Goal: Task Accomplishment & Management: Use online tool/utility

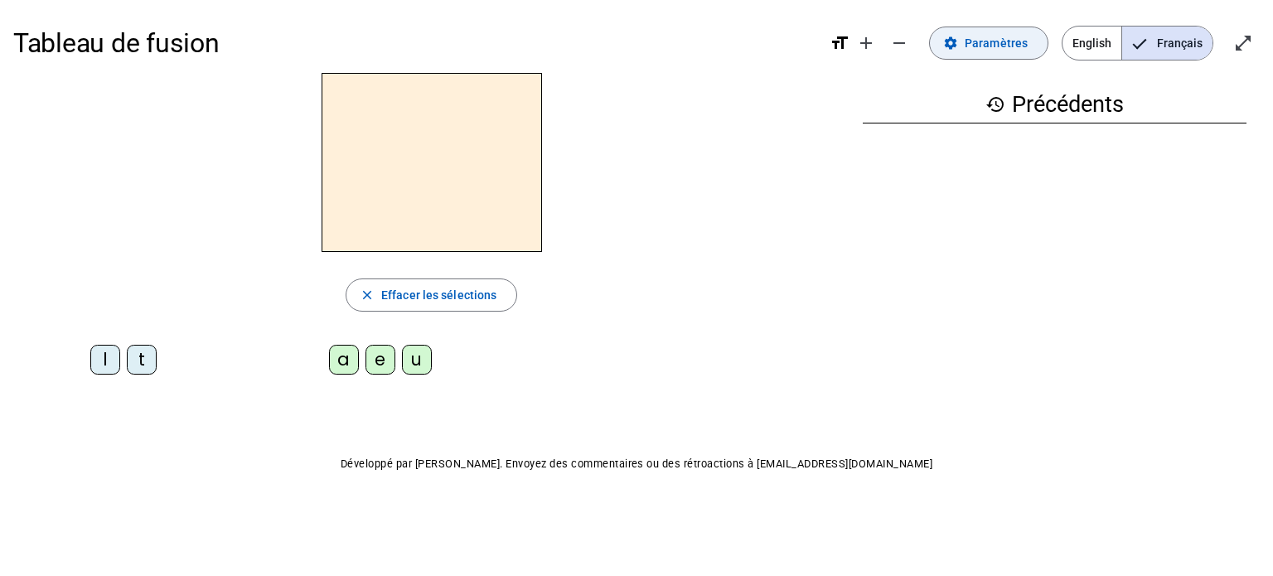
click at [981, 47] on span "Paramètres" at bounding box center [996, 43] width 63 height 20
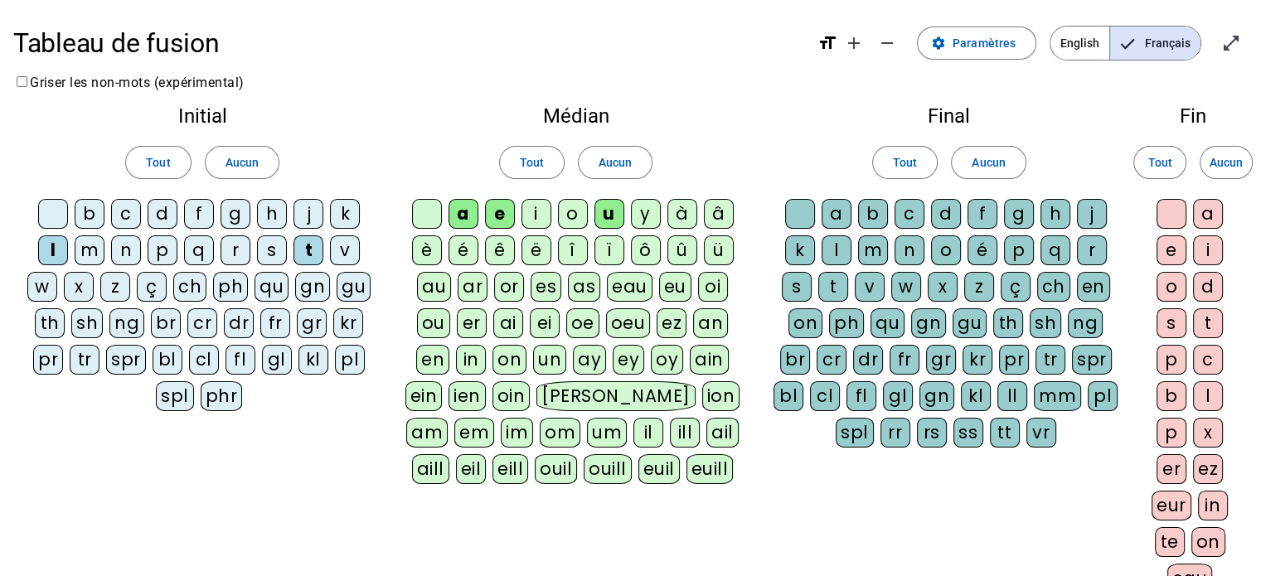
click at [163, 220] on div "d" at bounding box center [163, 214] width 30 height 30
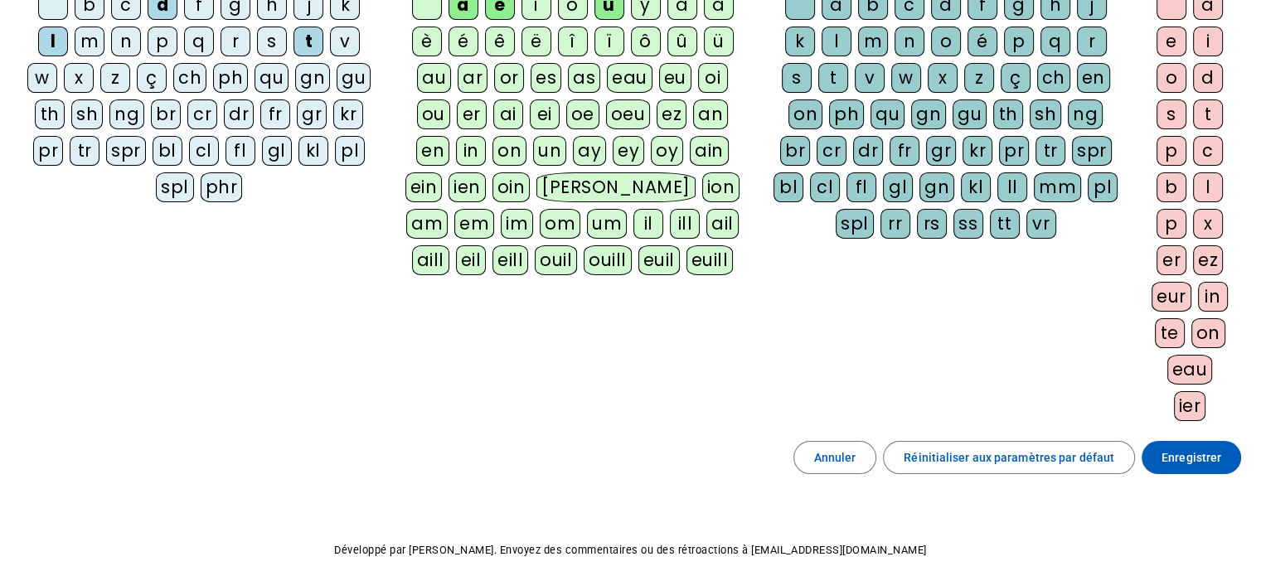
scroll to position [276, 0]
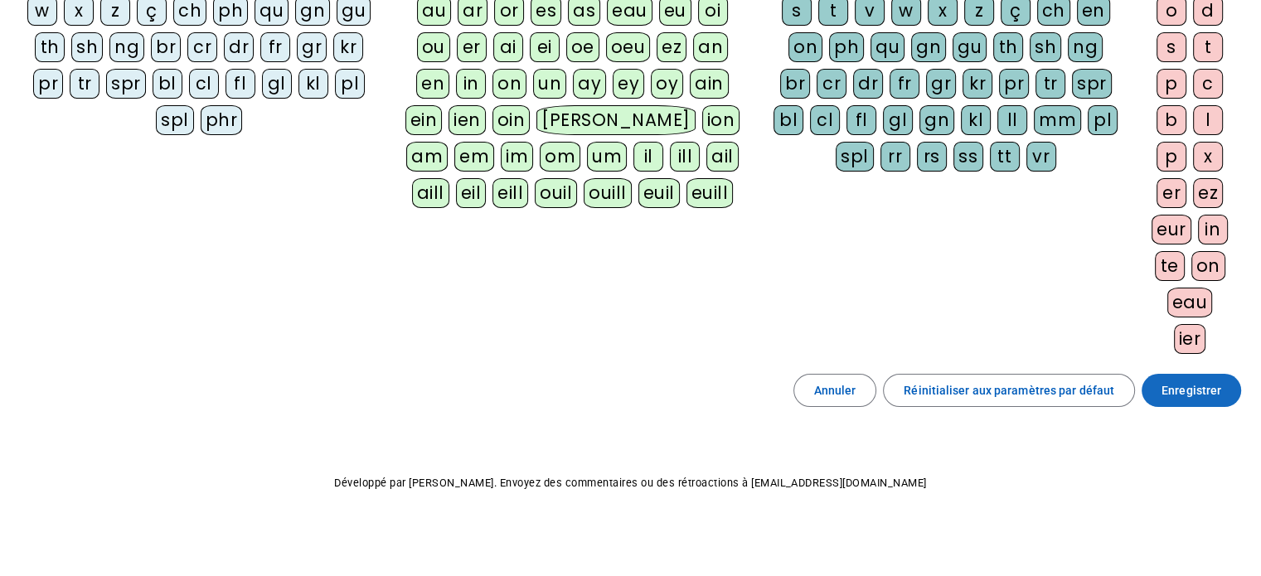
click at [1199, 385] on span "Enregistrer" at bounding box center [1191, 390] width 60 height 20
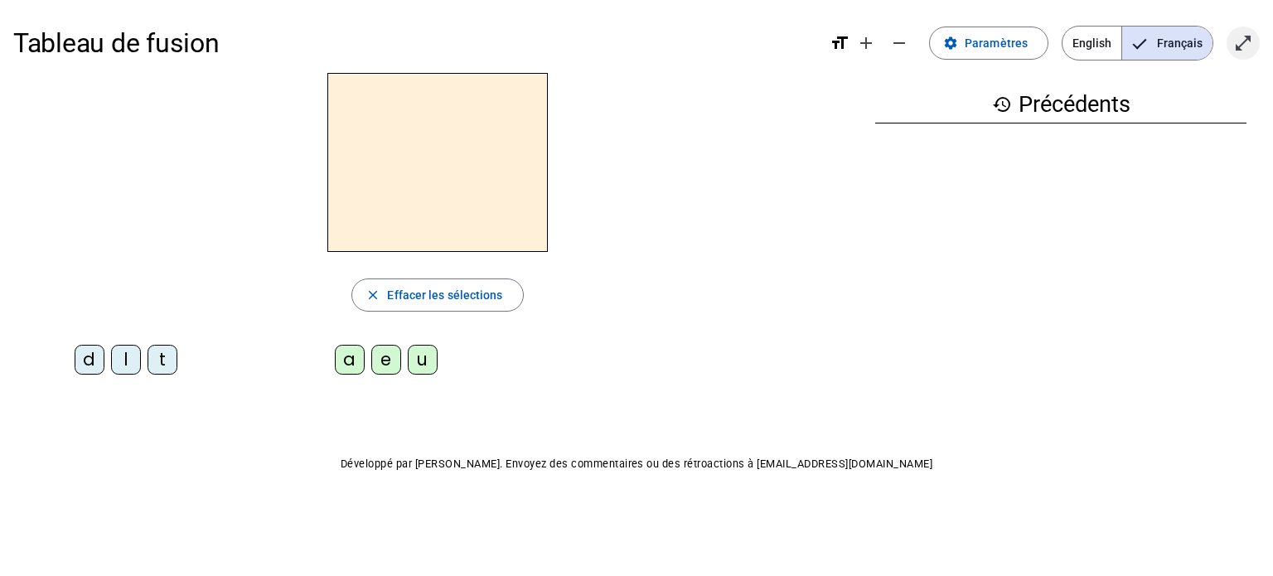
click at [1254, 48] on span "Entrer en plein écran" at bounding box center [1243, 43] width 40 height 40
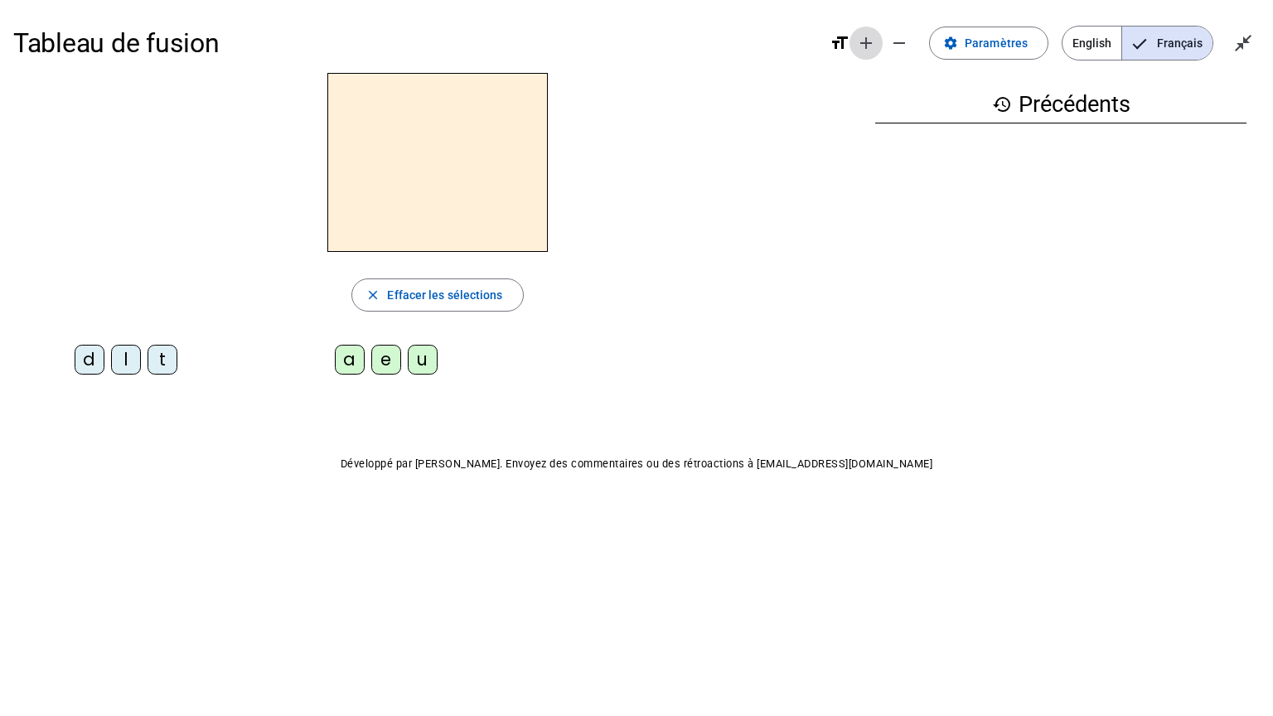
click at [876, 40] on mat-icon "add" at bounding box center [866, 43] width 20 height 20
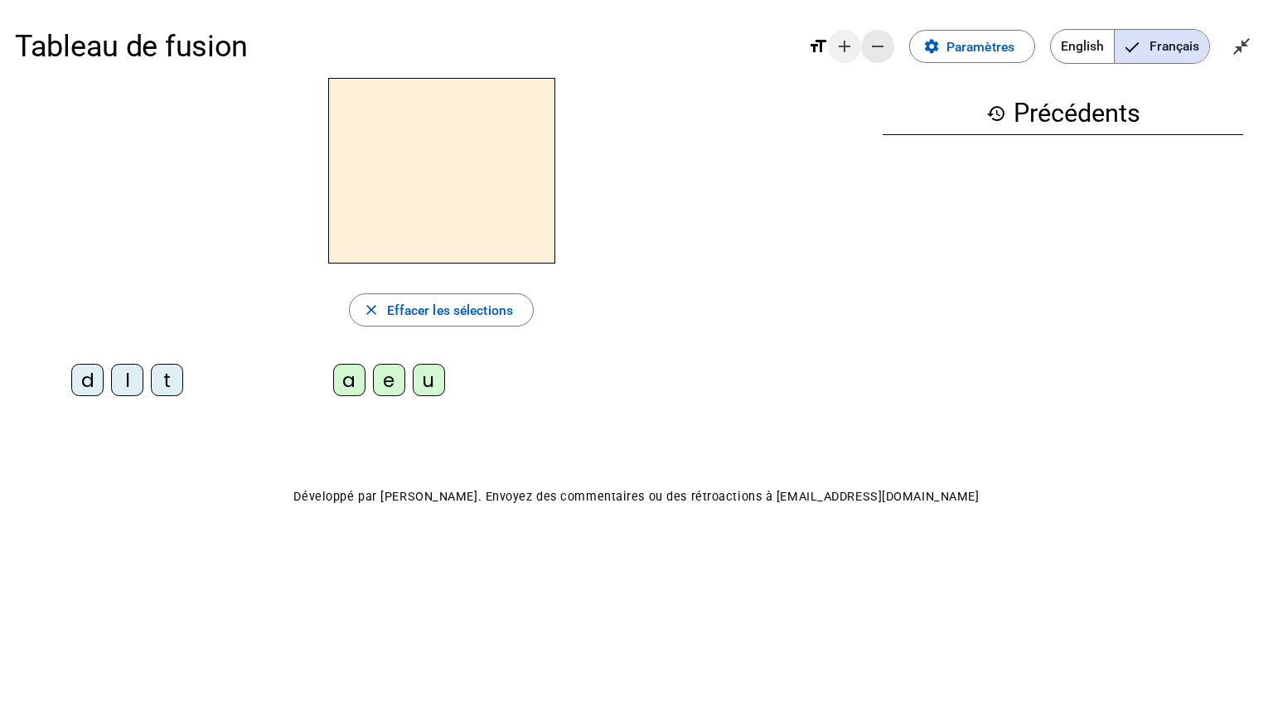
click at [879, 40] on mat-icon "remove" at bounding box center [878, 46] width 20 height 20
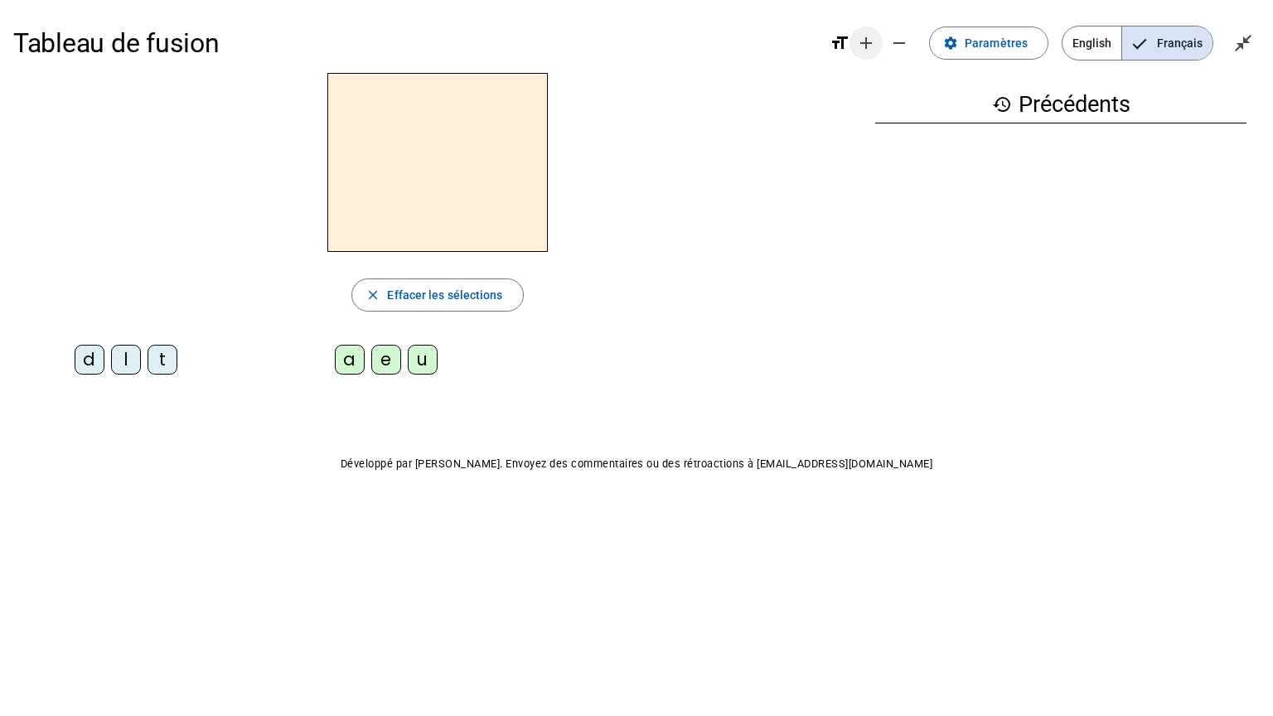
click at [860, 43] on span "Augmenter la taille de la police" at bounding box center [866, 43] width 40 height 40
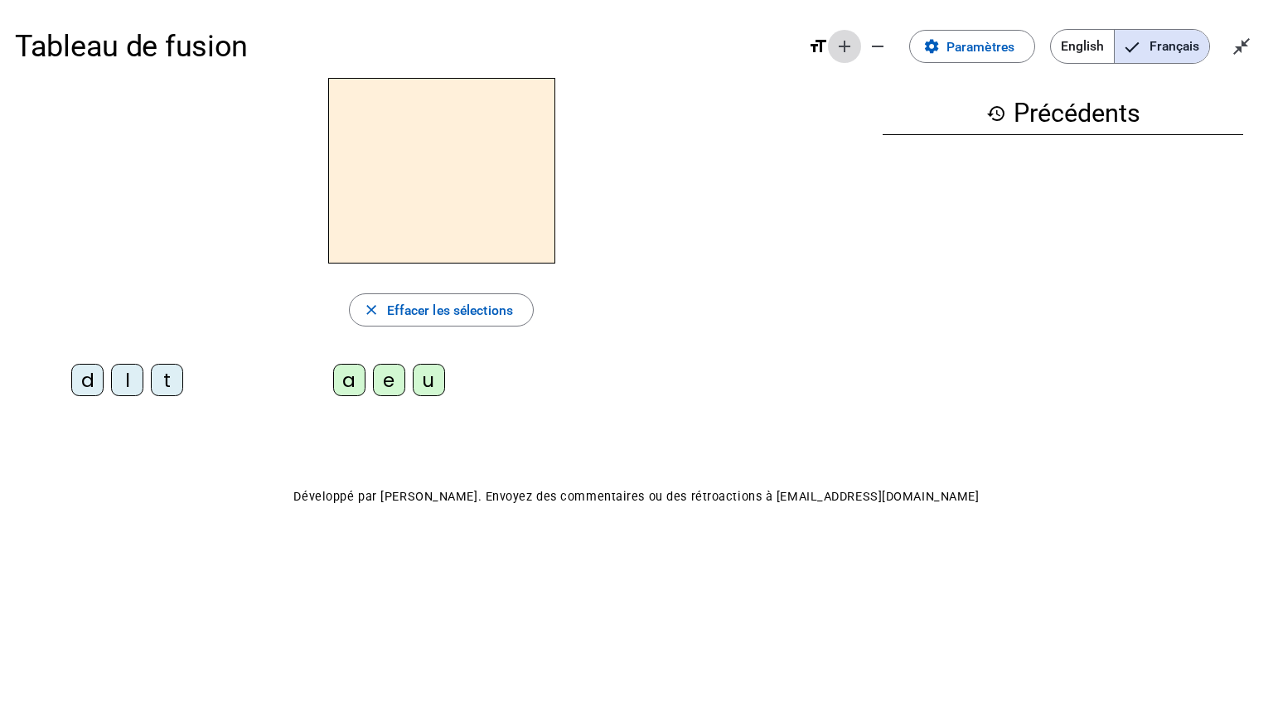
click at [849, 46] on mat-icon "add" at bounding box center [845, 46] width 20 height 20
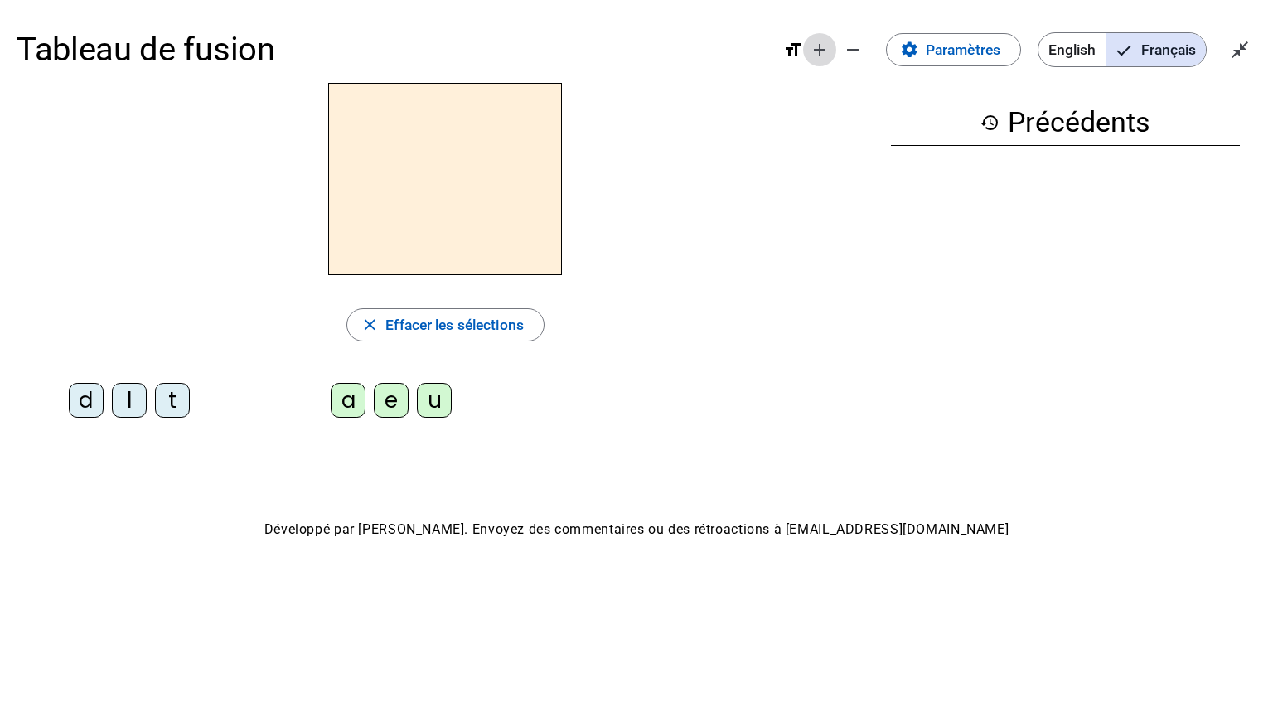
click at [827, 50] on mat-icon "add" at bounding box center [820, 50] width 20 height 20
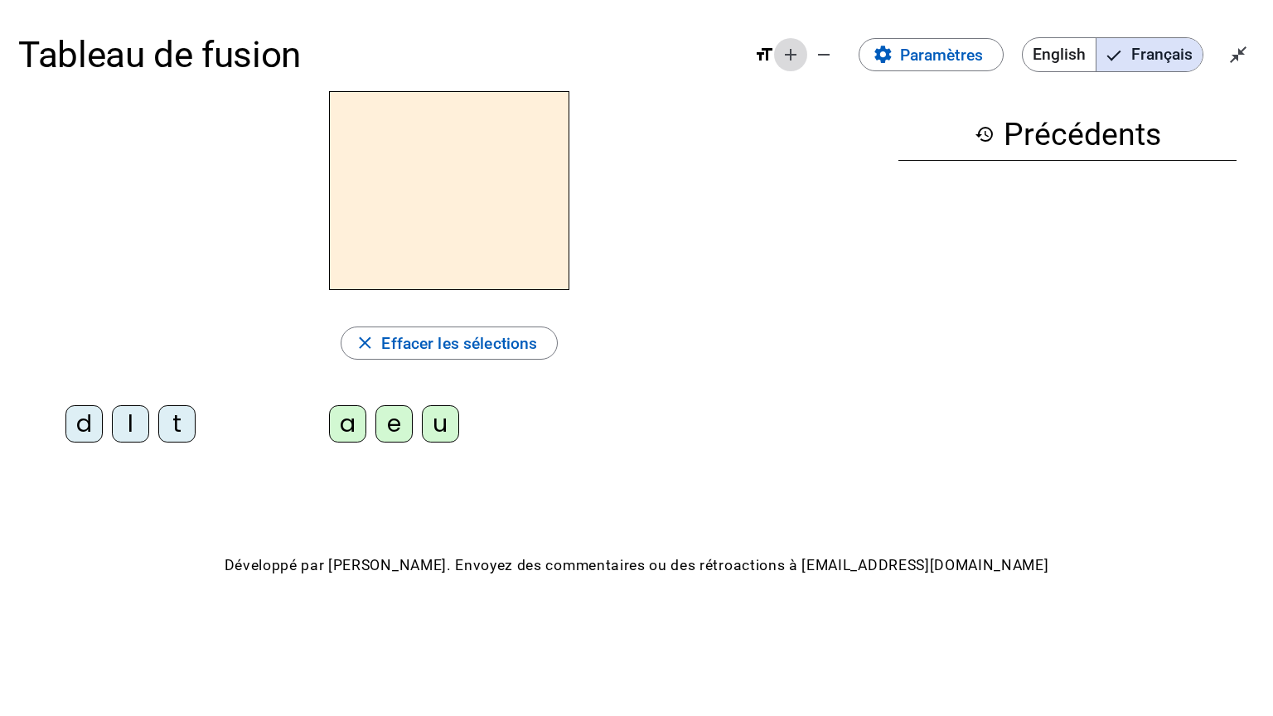
click at [786, 59] on mat-icon "add" at bounding box center [791, 55] width 20 height 20
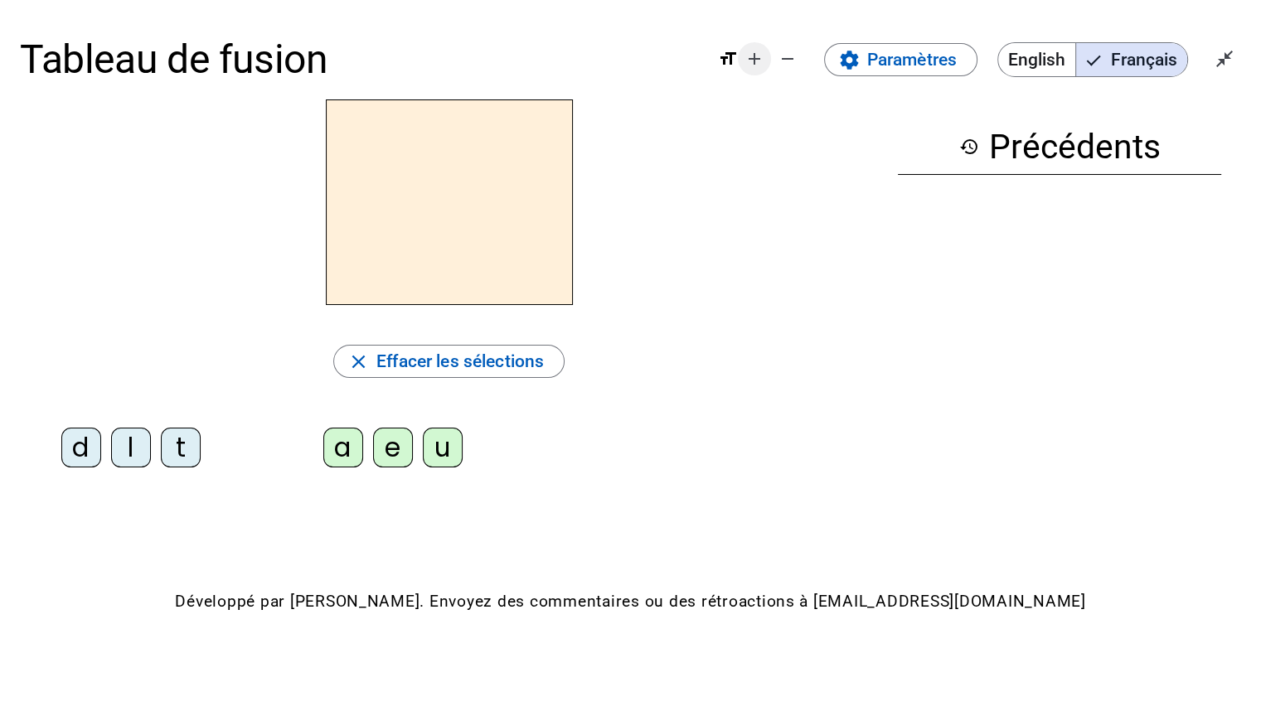
click at [753, 60] on mat-icon "add" at bounding box center [754, 59] width 20 height 20
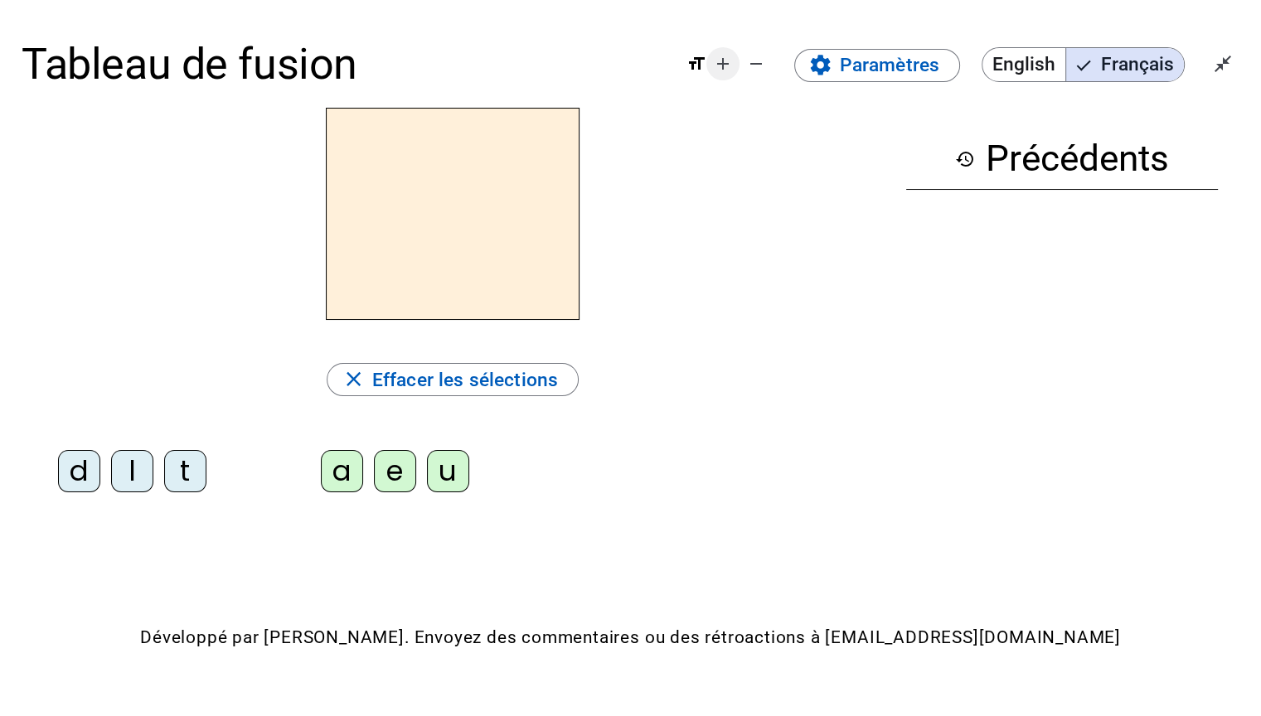
click at [731, 63] on mat-icon "add" at bounding box center [723, 64] width 20 height 20
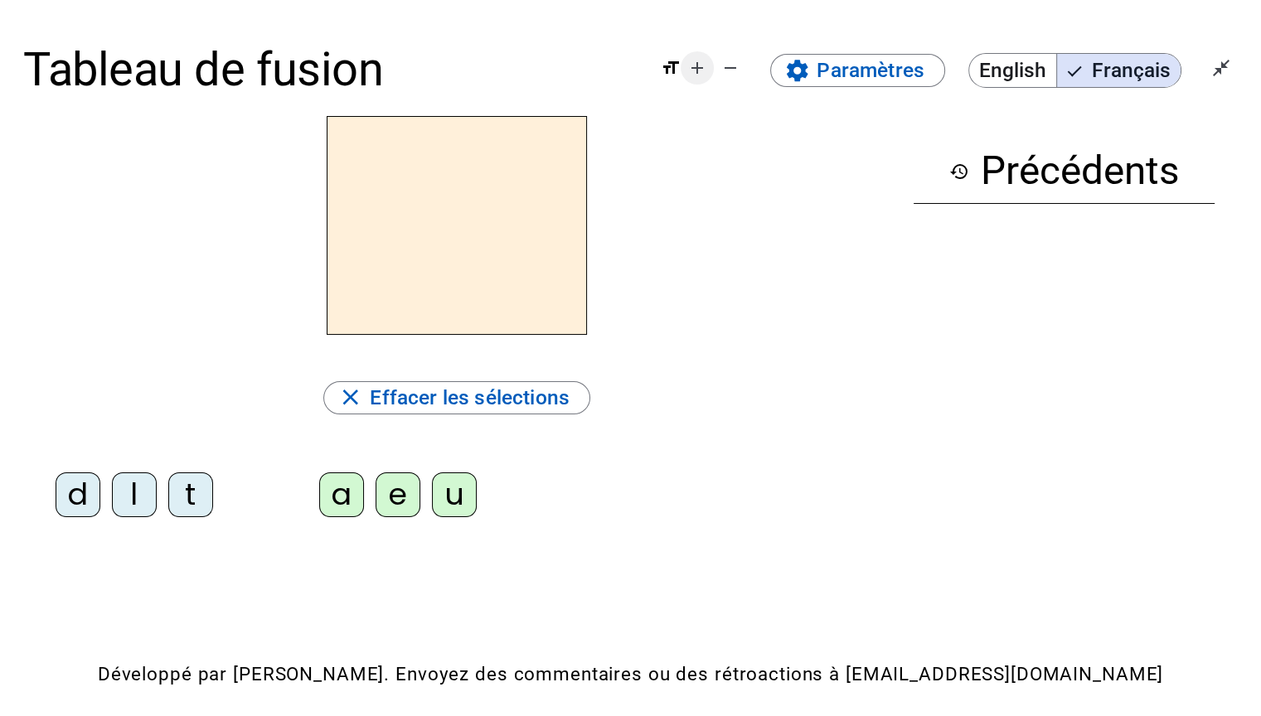
click at [703, 65] on mat-icon "add" at bounding box center [697, 68] width 20 height 20
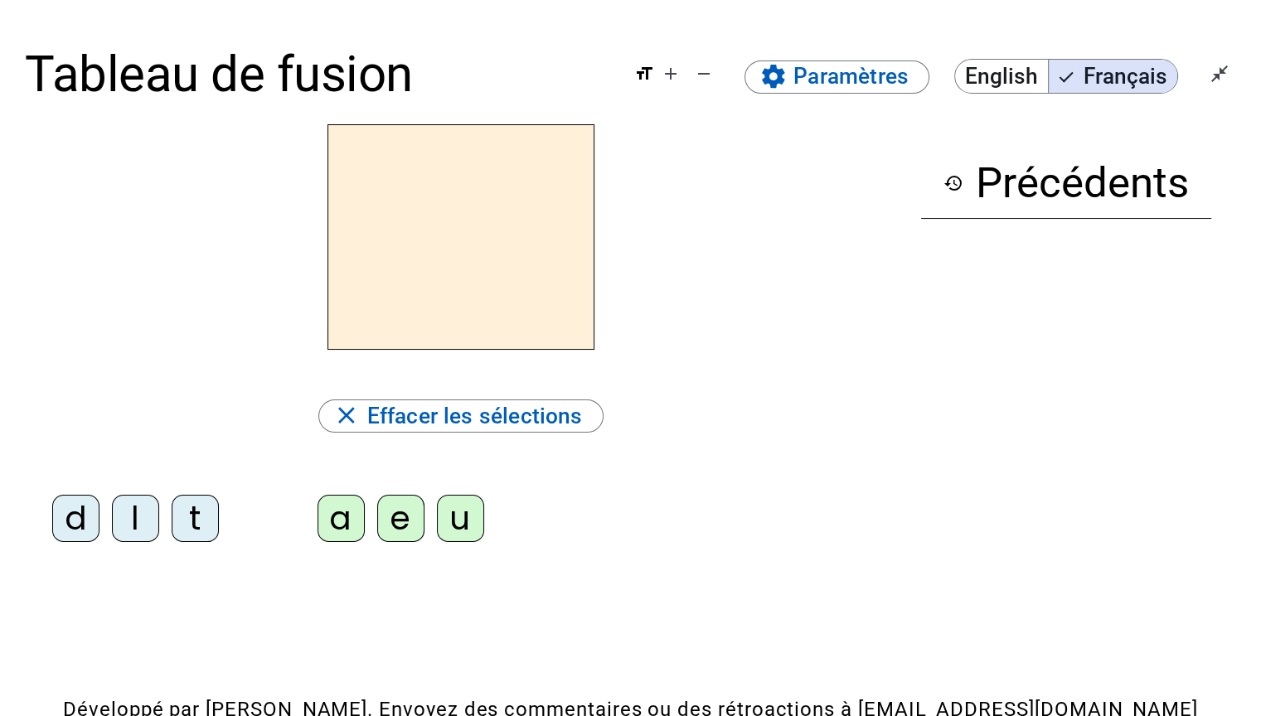
click at [126, 507] on div "l" at bounding box center [135, 518] width 47 height 47
click at [385, 507] on div "e" at bounding box center [400, 518] width 47 height 47
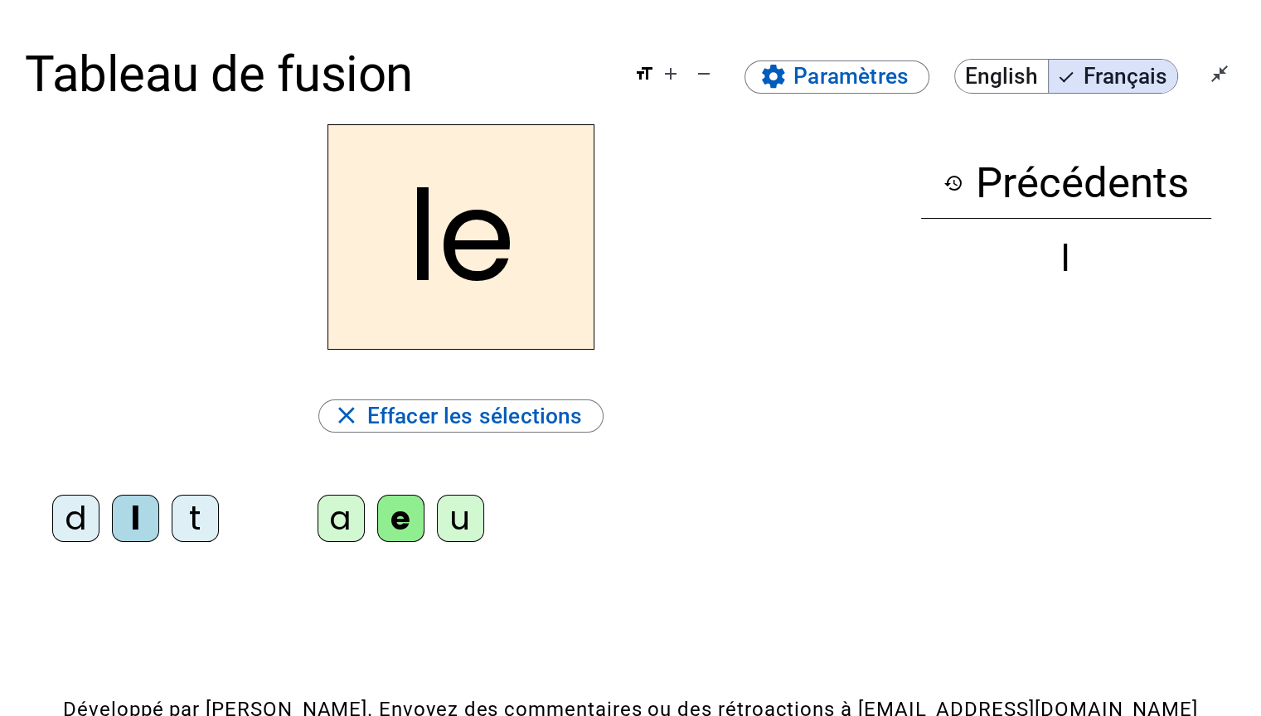
click at [462, 521] on div "u" at bounding box center [460, 518] width 47 height 47
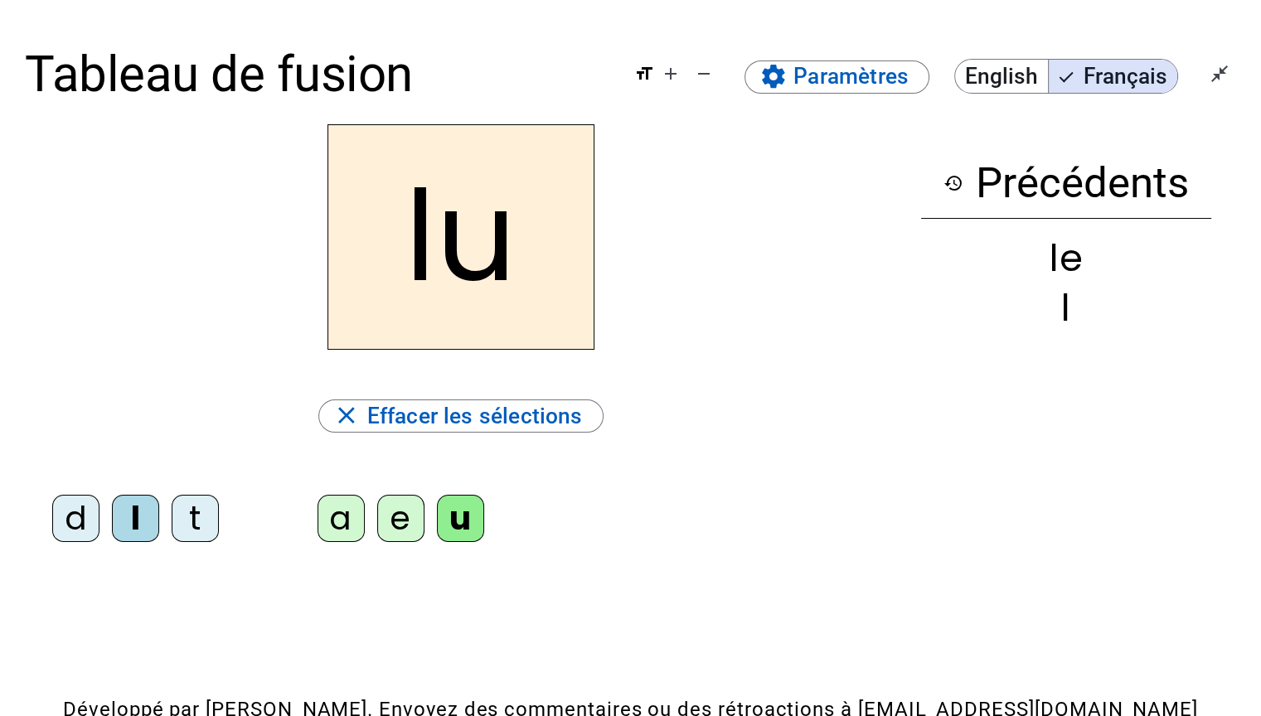
click at [204, 518] on div "t" at bounding box center [195, 518] width 47 height 47
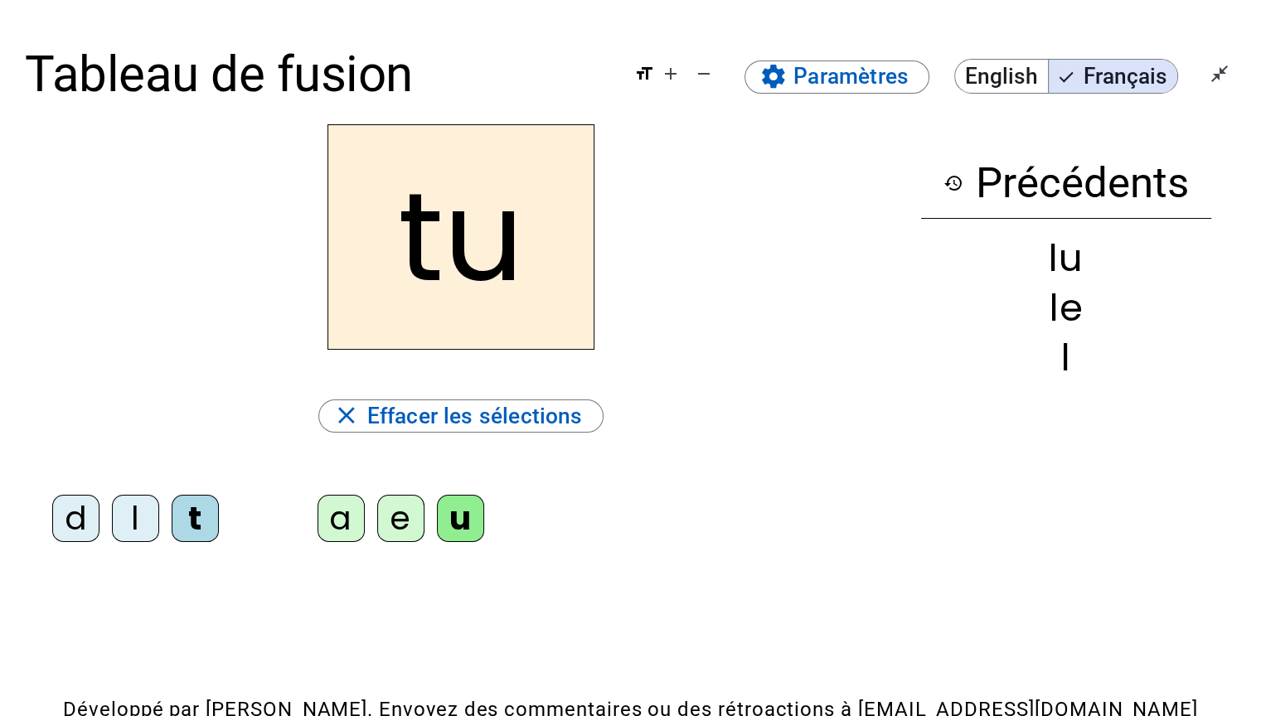
click at [65, 516] on div "d" at bounding box center [75, 518] width 47 height 47
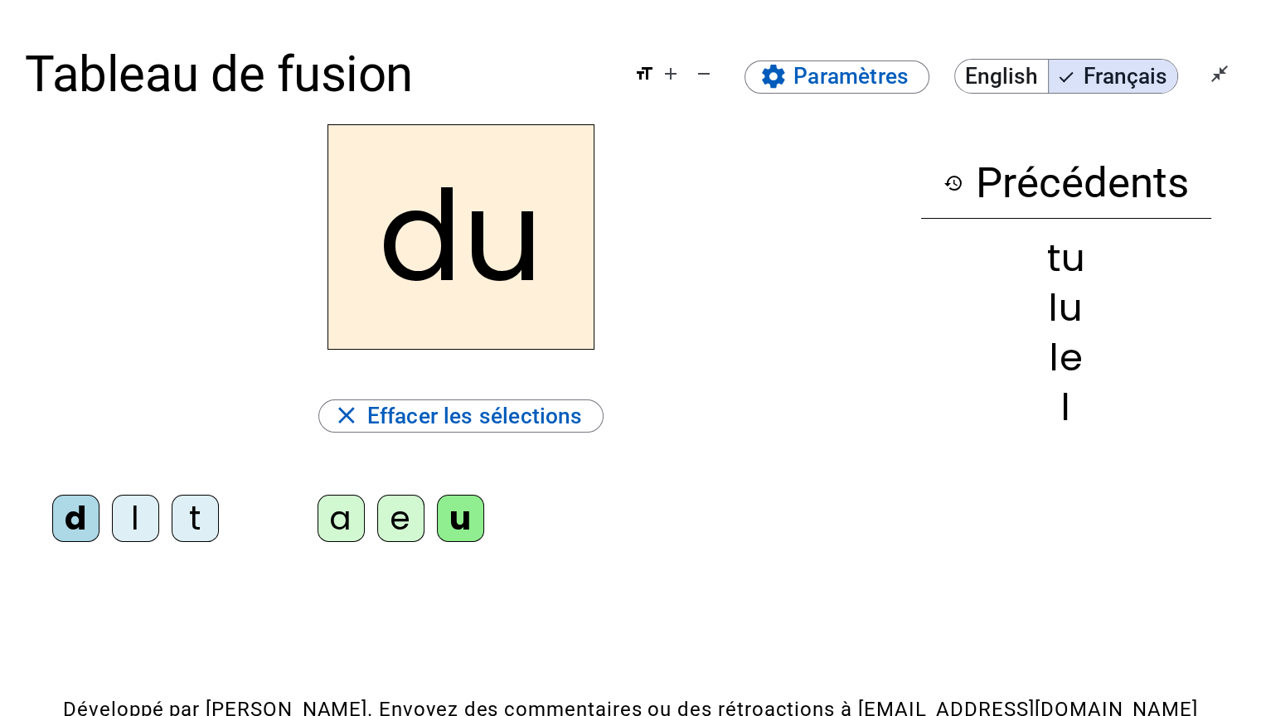
click at [404, 501] on div "e" at bounding box center [400, 518] width 47 height 47
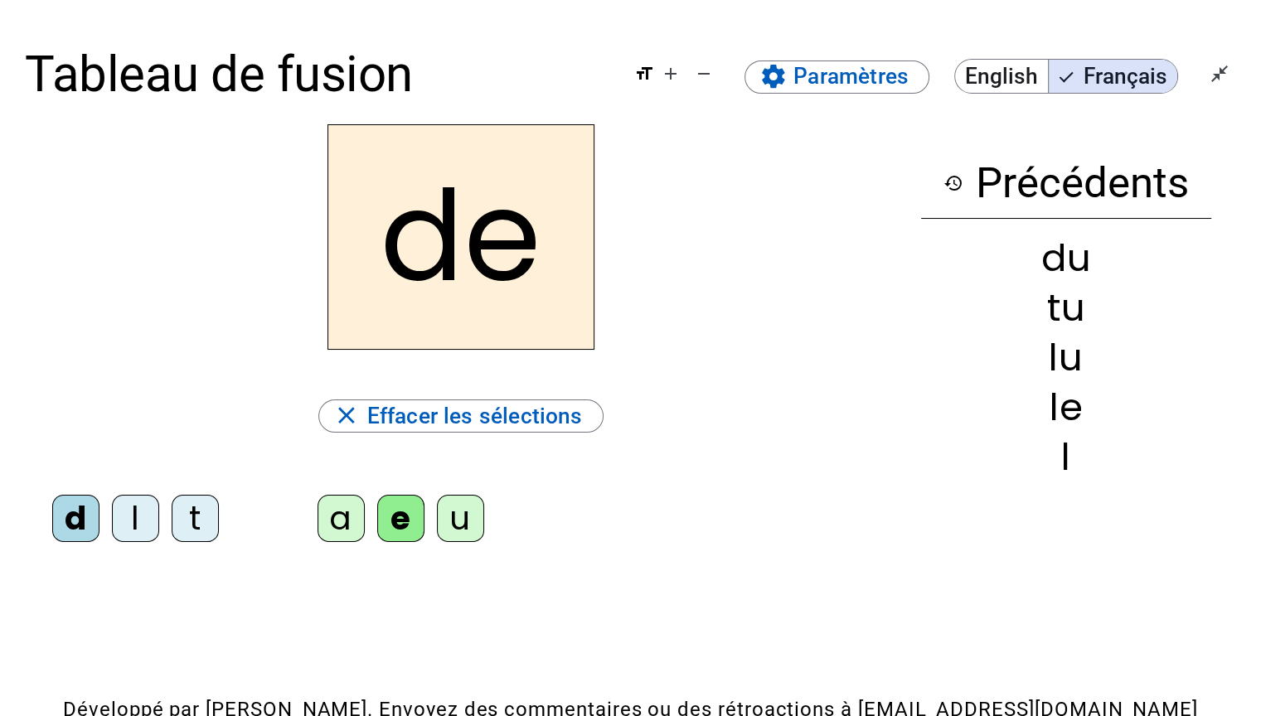
click at [186, 514] on div "t" at bounding box center [195, 518] width 47 height 47
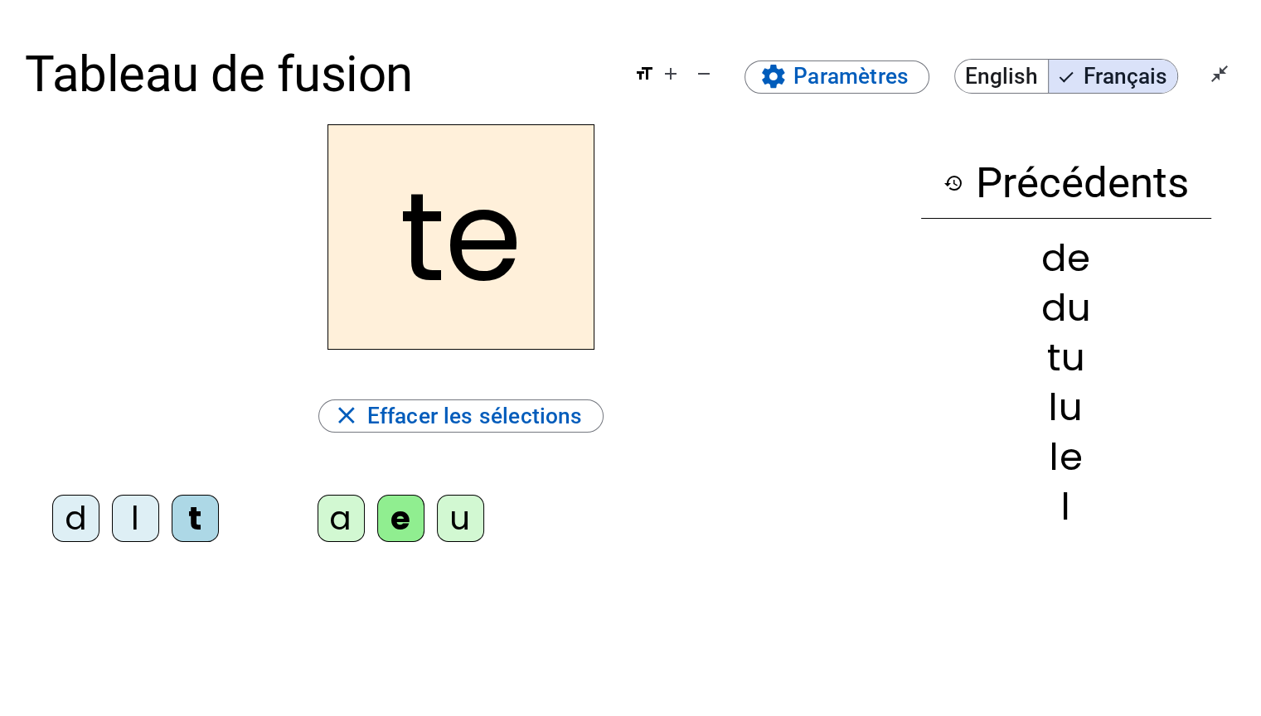
click at [317, 496] on letter-bubble "a" at bounding box center [347, 525] width 60 height 60
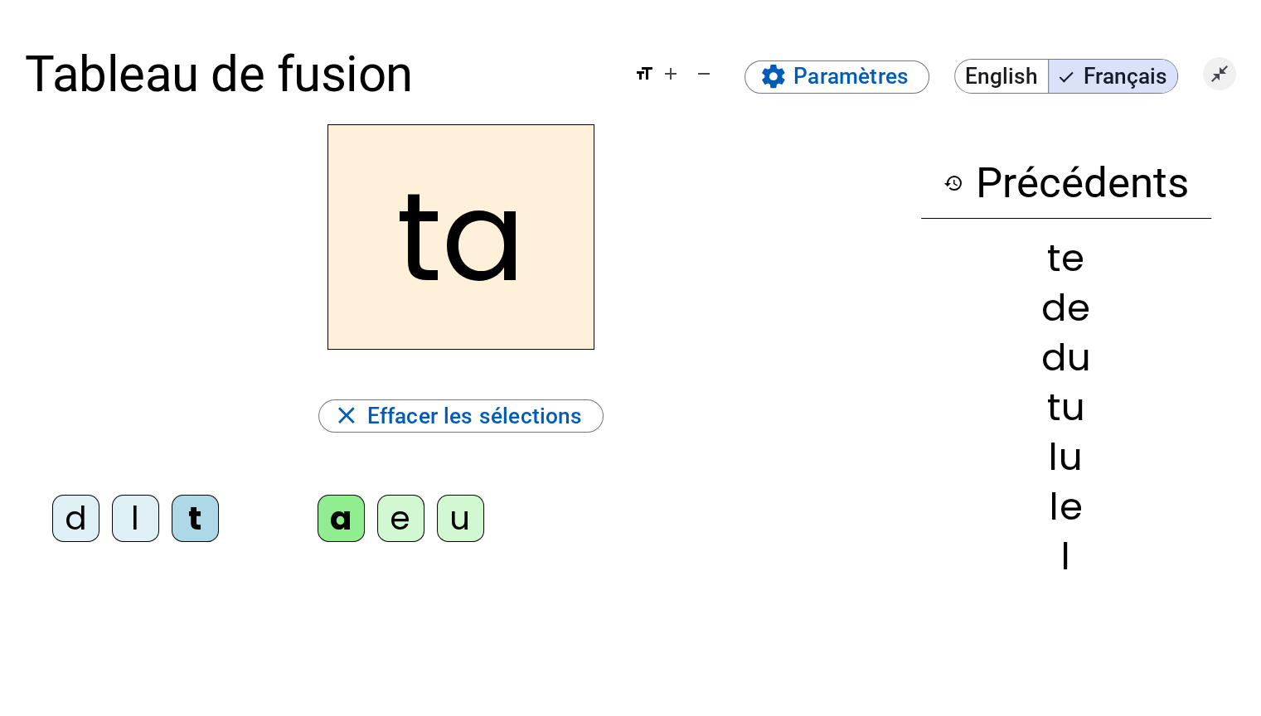
click at [1223, 73] on mat-icon "close_fullscreen" at bounding box center [1219, 74] width 20 height 20
